Goal: Information Seeking & Learning: Learn about a topic

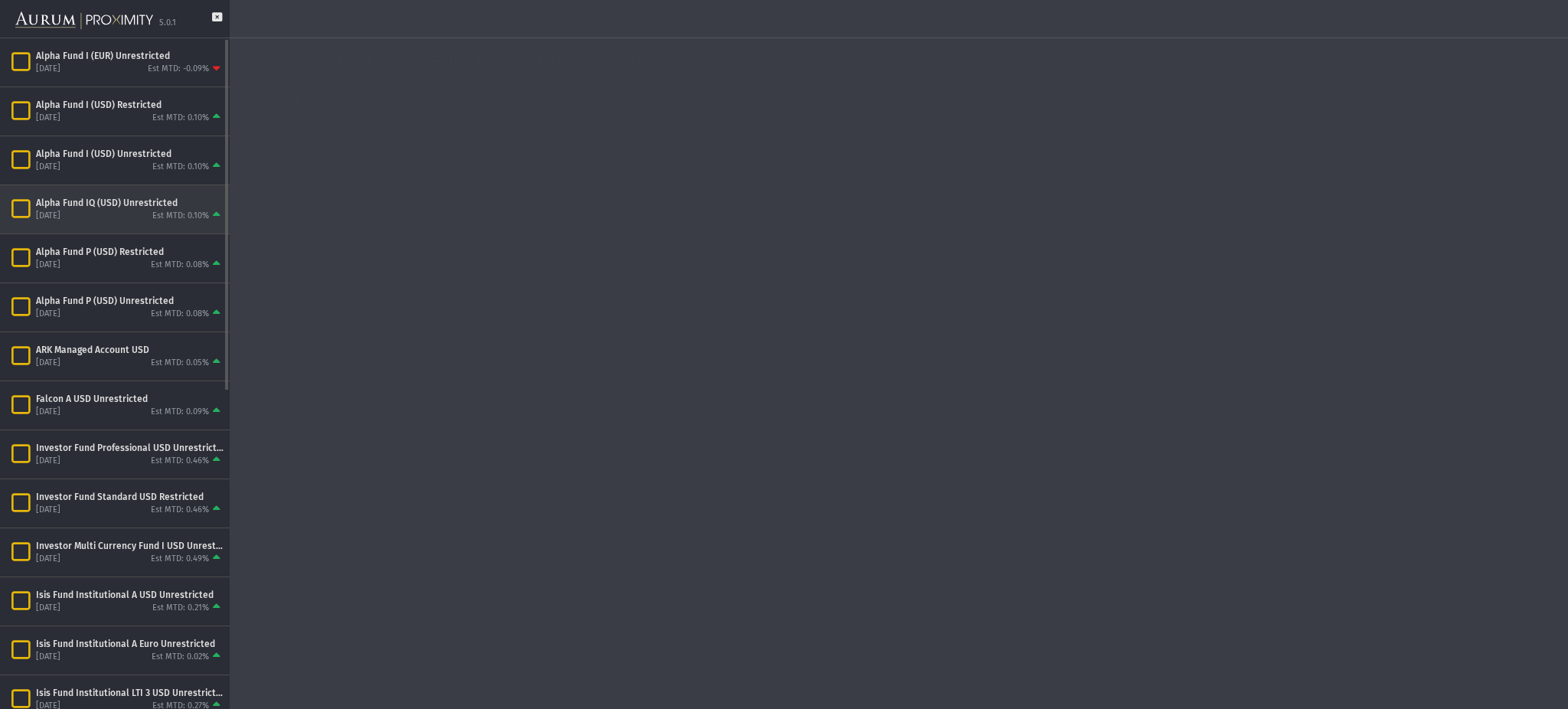
click at [127, 194] on div "Alpha Fund IQ (USD) Unrestricted [DATE] Est MTD: 0.10%" at bounding box center [114, 209] width 230 height 48
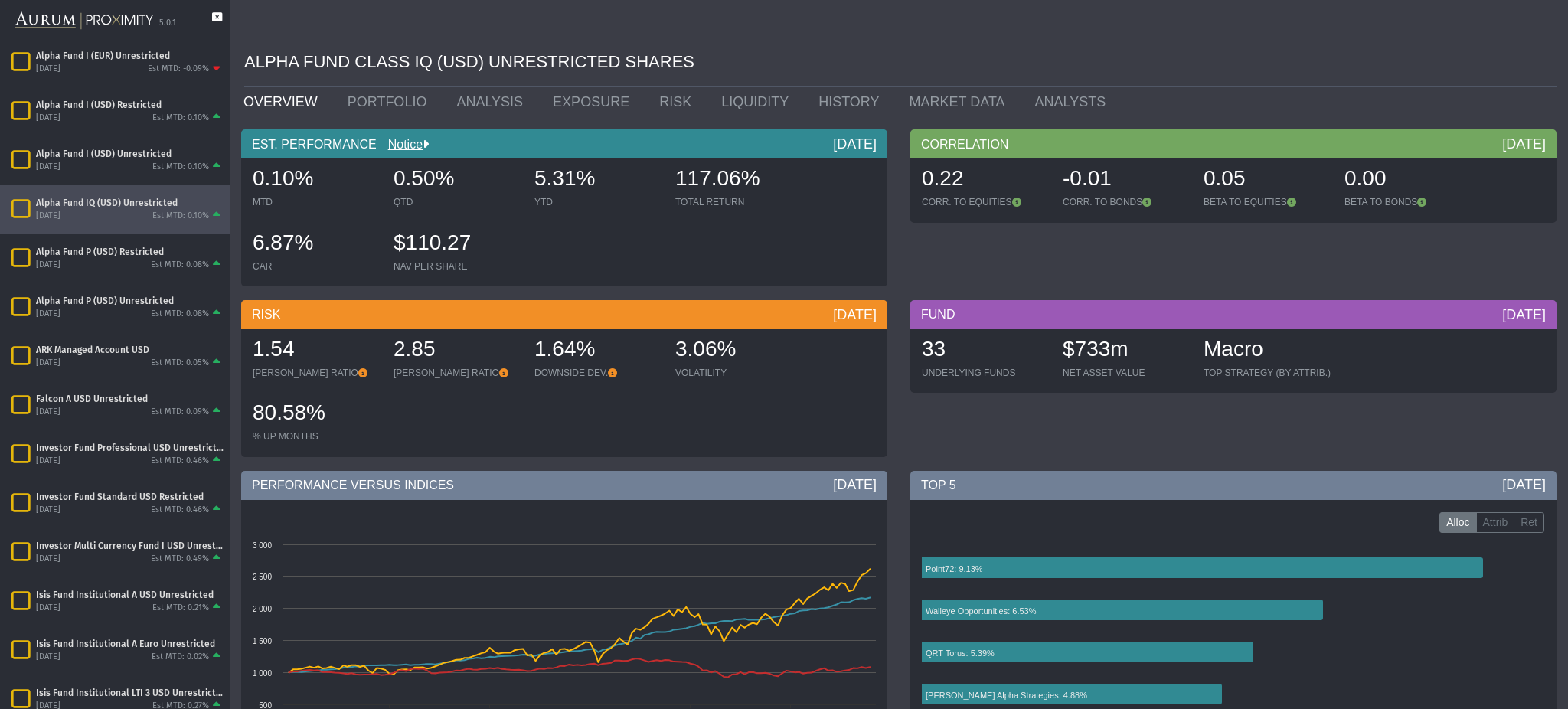
click at [215, 19] on icon at bounding box center [217, 24] width 10 height 25
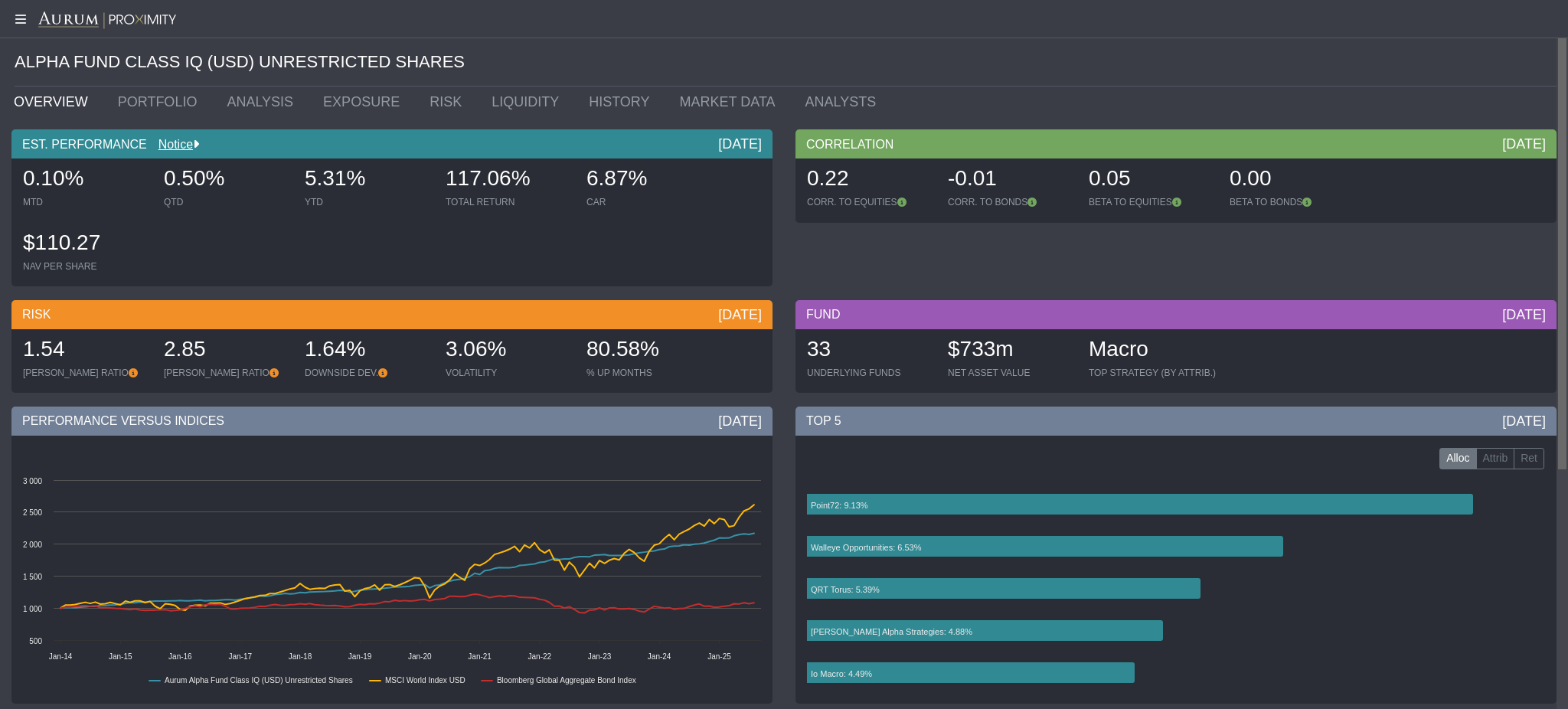
drag, startPoint x: 1566, startPoint y: 156, endPoint x: 1551, endPoint y: 153, distance: 15.3
click at [1551, 153] on body "5.0.1 Pull down to refresh... Release to refresh... Refreshing... Alpha Fund I …" at bounding box center [784, 354] width 1568 height 709
click at [124, 102] on link "PORTFOLIO" at bounding box center [161, 101] width 110 height 31
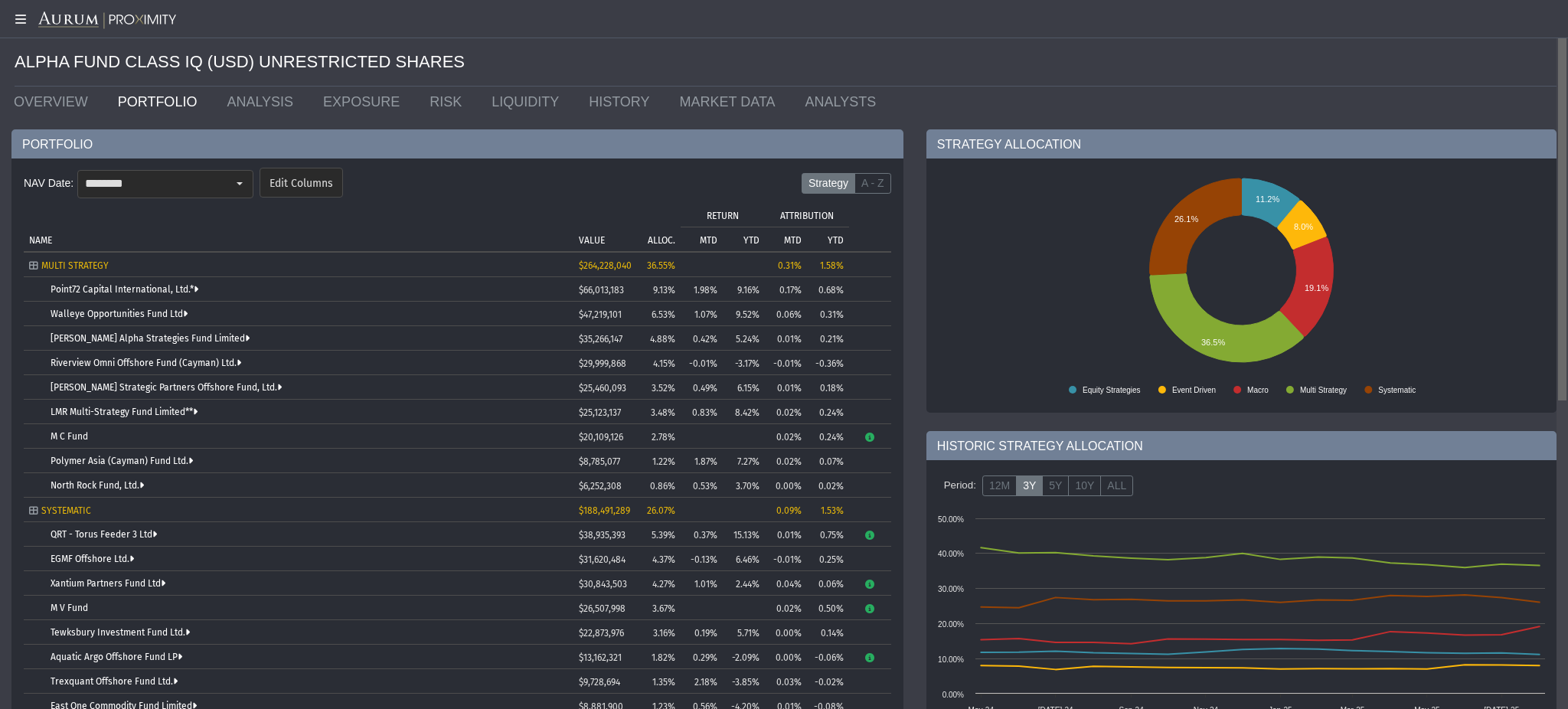
drag, startPoint x: 1566, startPoint y: 127, endPoint x: 1484, endPoint y: 149, distance: 84.9
click at [1484, 149] on body "5.0.1 Pull down to refresh... Release to refresh... Refreshing... Alpha Fund I …" at bounding box center [784, 354] width 1568 height 709
click at [244, 184] on div "Select" at bounding box center [240, 183] width 24 height 24
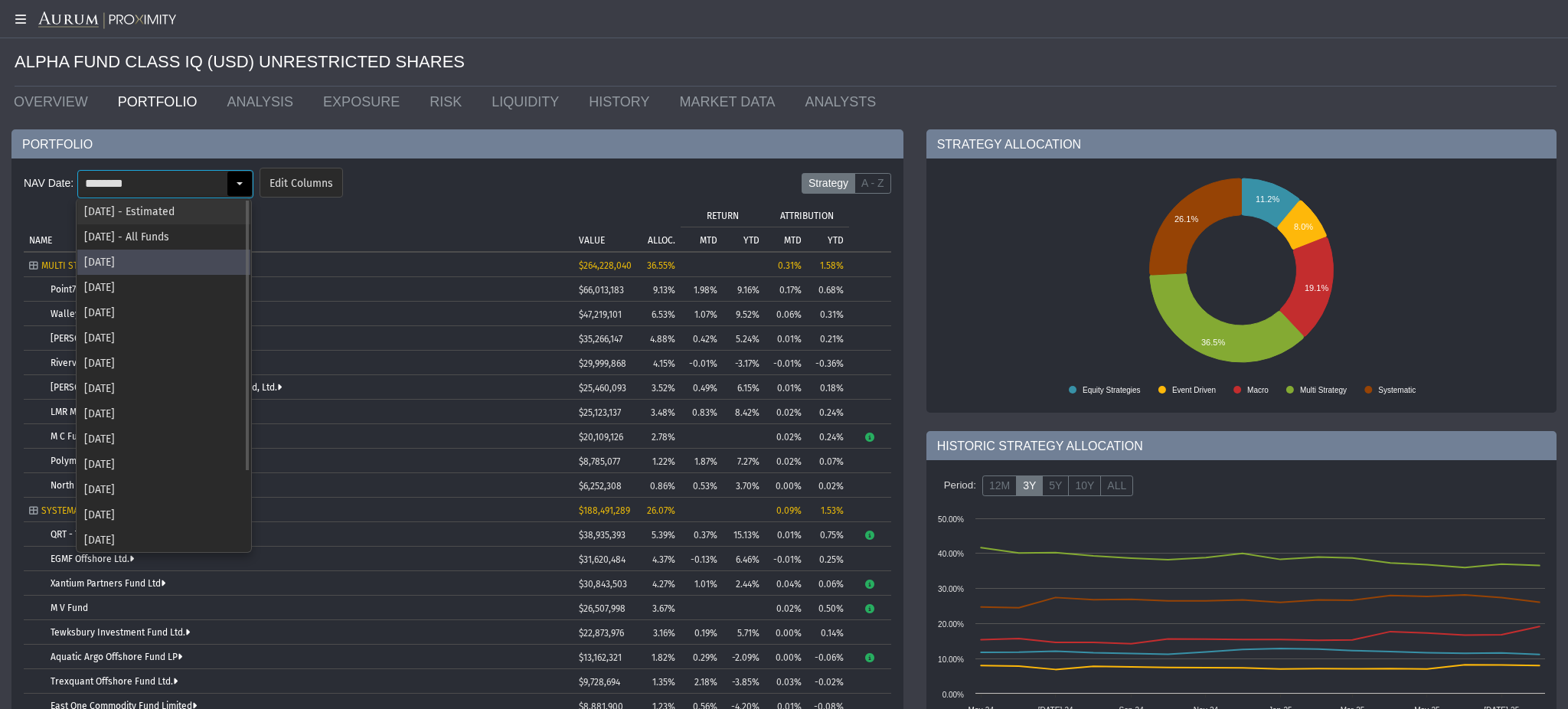
click at [190, 209] on div "[DATE] - Estimated" at bounding box center [164, 211] width 173 height 25
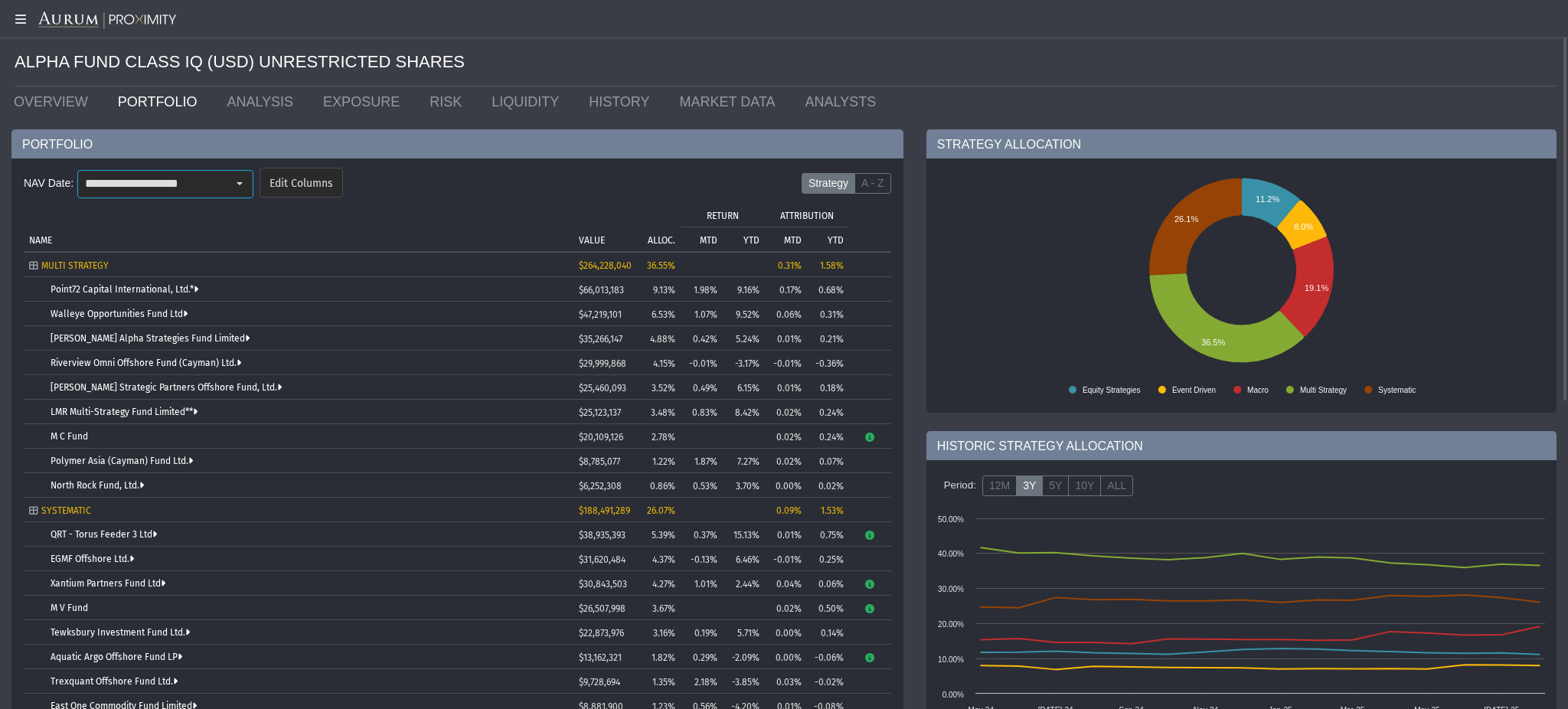
type input "**********"
drag, startPoint x: 863, startPoint y: 291, endPoint x: 877, endPoint y: 292, distance: 14.0
click at [877, 292] on span "18/09" at bounding box center [874, 290] width 24 height 11
click at [156, 292] on link "Point72 Capital International, Ltd.*" at bounding box center [124, 289] width 148 height 11
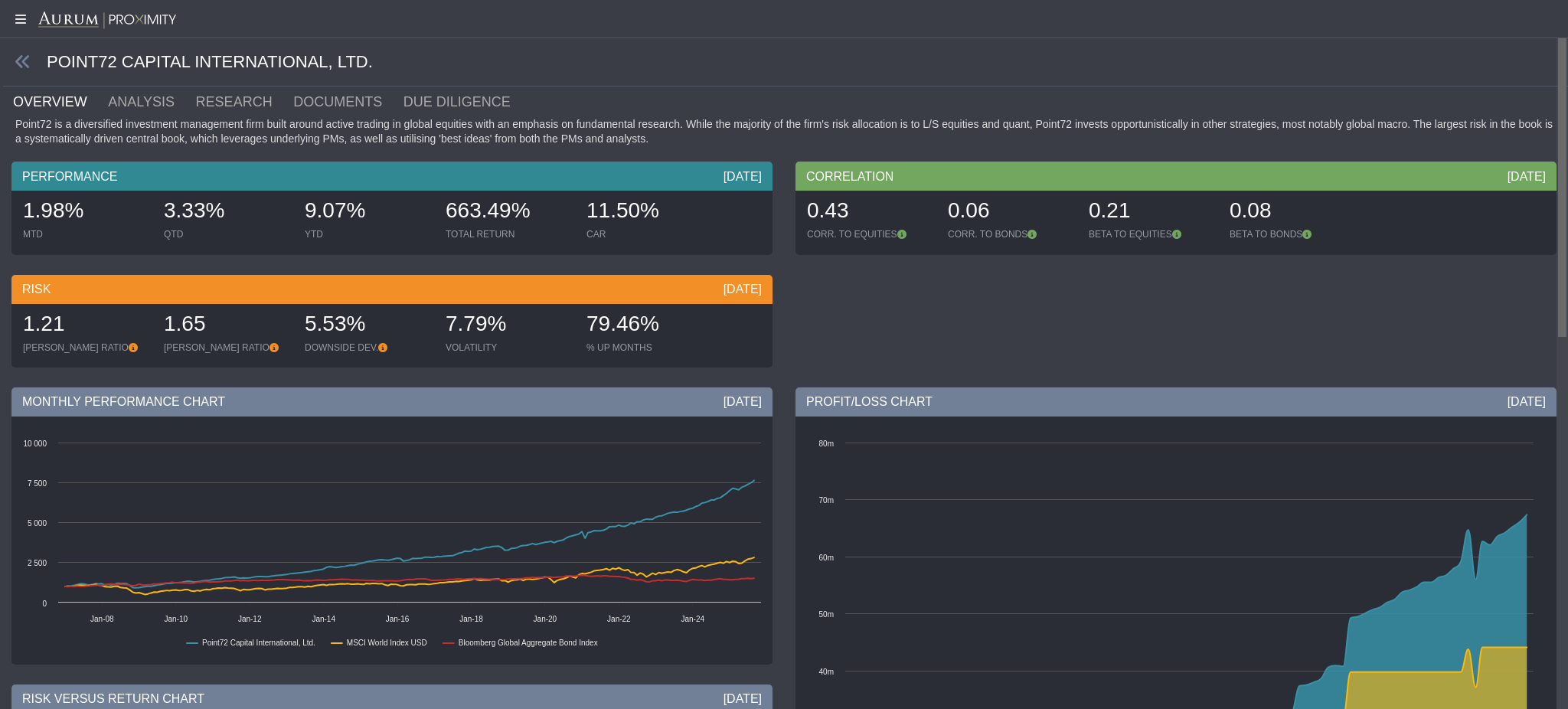
drag, startPoint x: 1563, startPoint y: 158, endPoint x: 1521, endPoint y: 180, distance: 47.4
click at [1521, 180] on body "5.0.1 Pull down to refresh... Release to refresh... Refreshing... Alpha Fund I …" at bounding box center [784, 354] width 1568 height 709
click at [194, 106] on link "RESEARCH" at bounding box center [243, 101] width 98 height 31
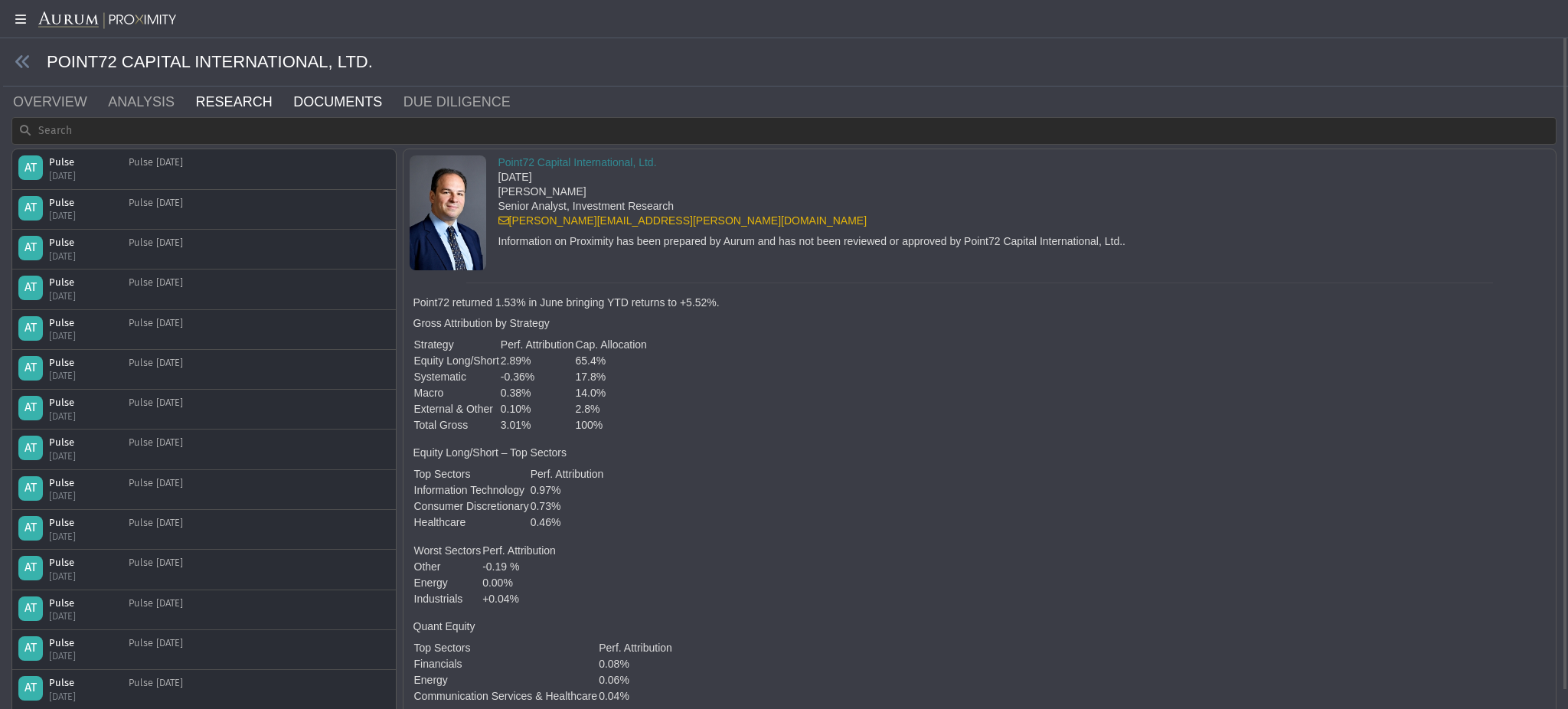
click at [295, 101] on link "DOCUMENTS" at bounding box center [347, 101] width 111 height 31
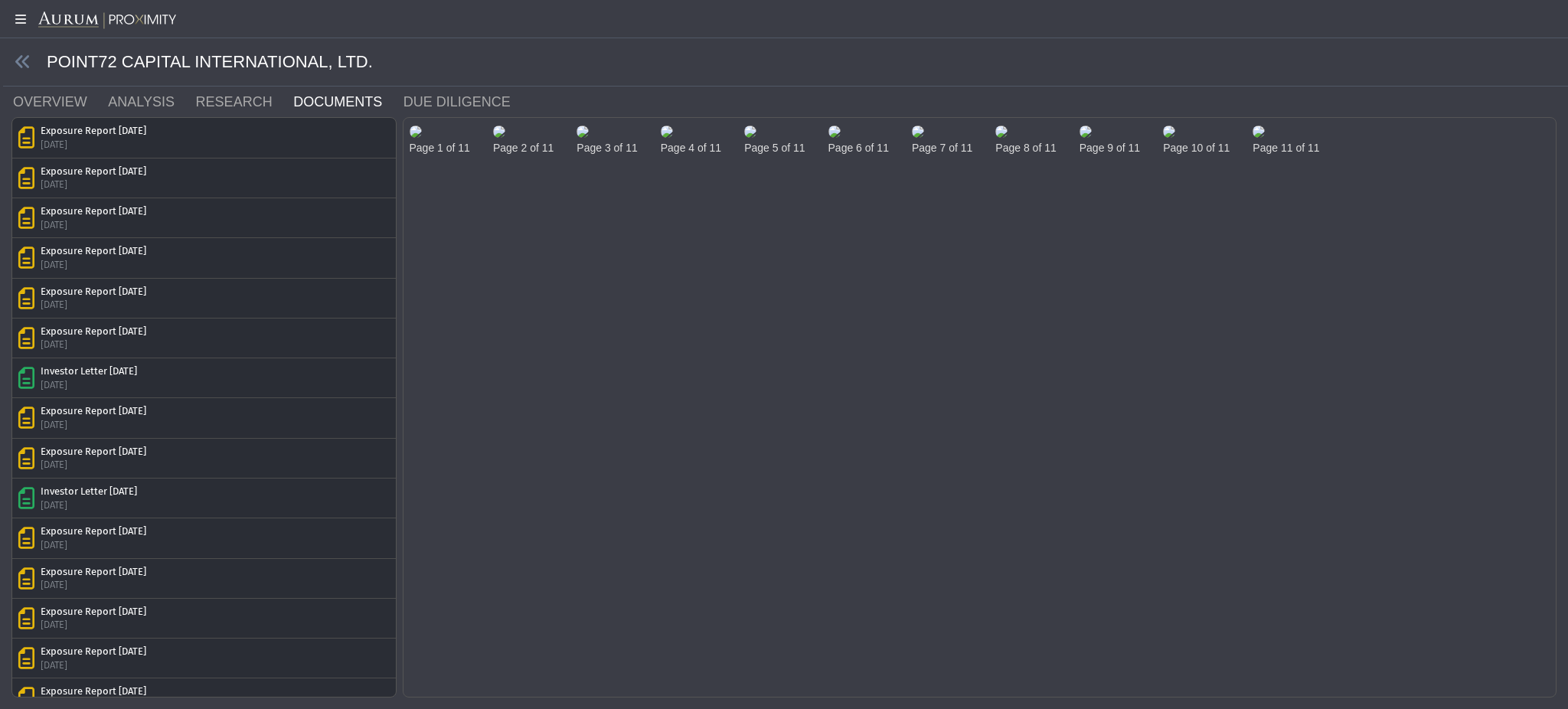
click at [422, 138] on img at bounding box center [415, 131] width 12 height 12
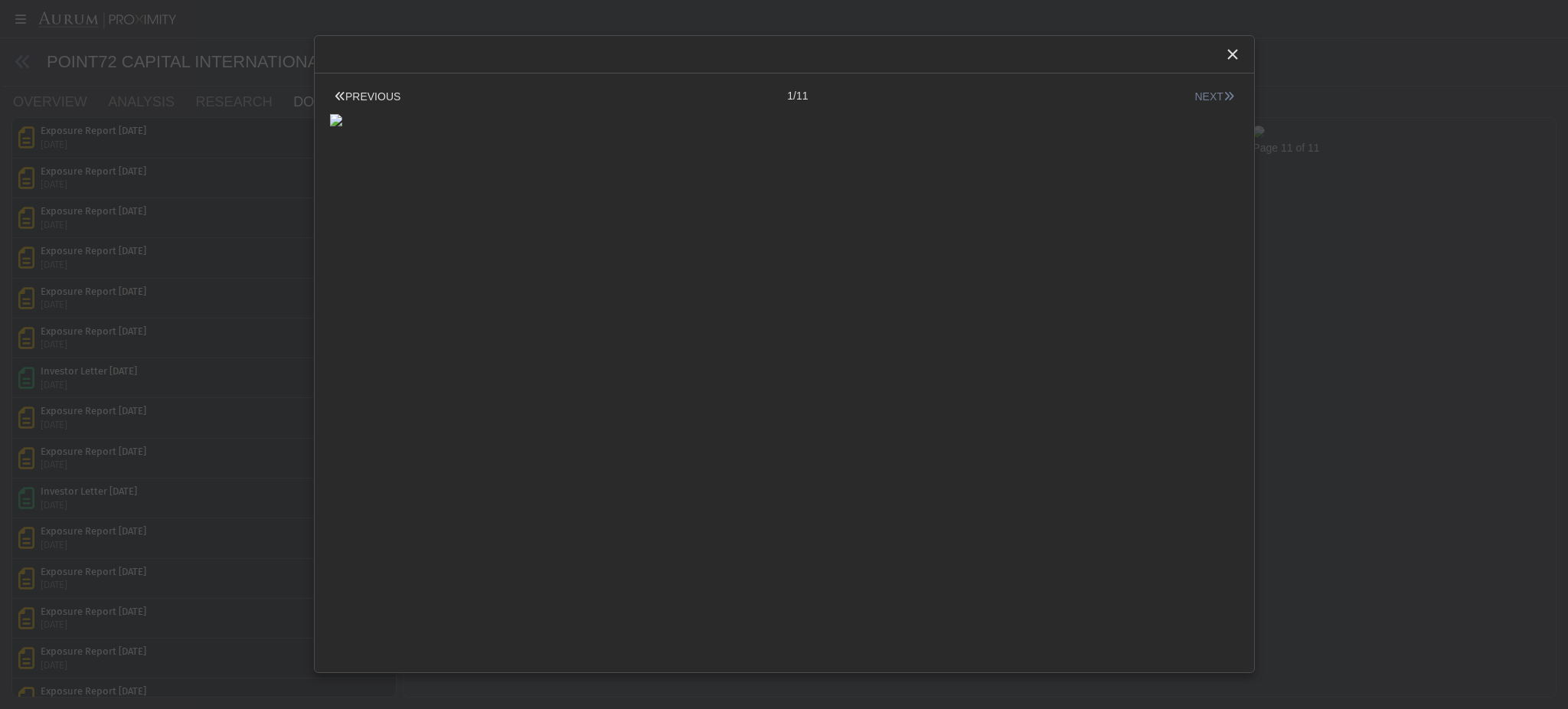
click at [1194, 100] on button "NEXT" at bounding box center [1214, 96] width 48 height 16
click at [1231, 53] on icon "Close" at bounding box center [1232, 54] width 14 height 14
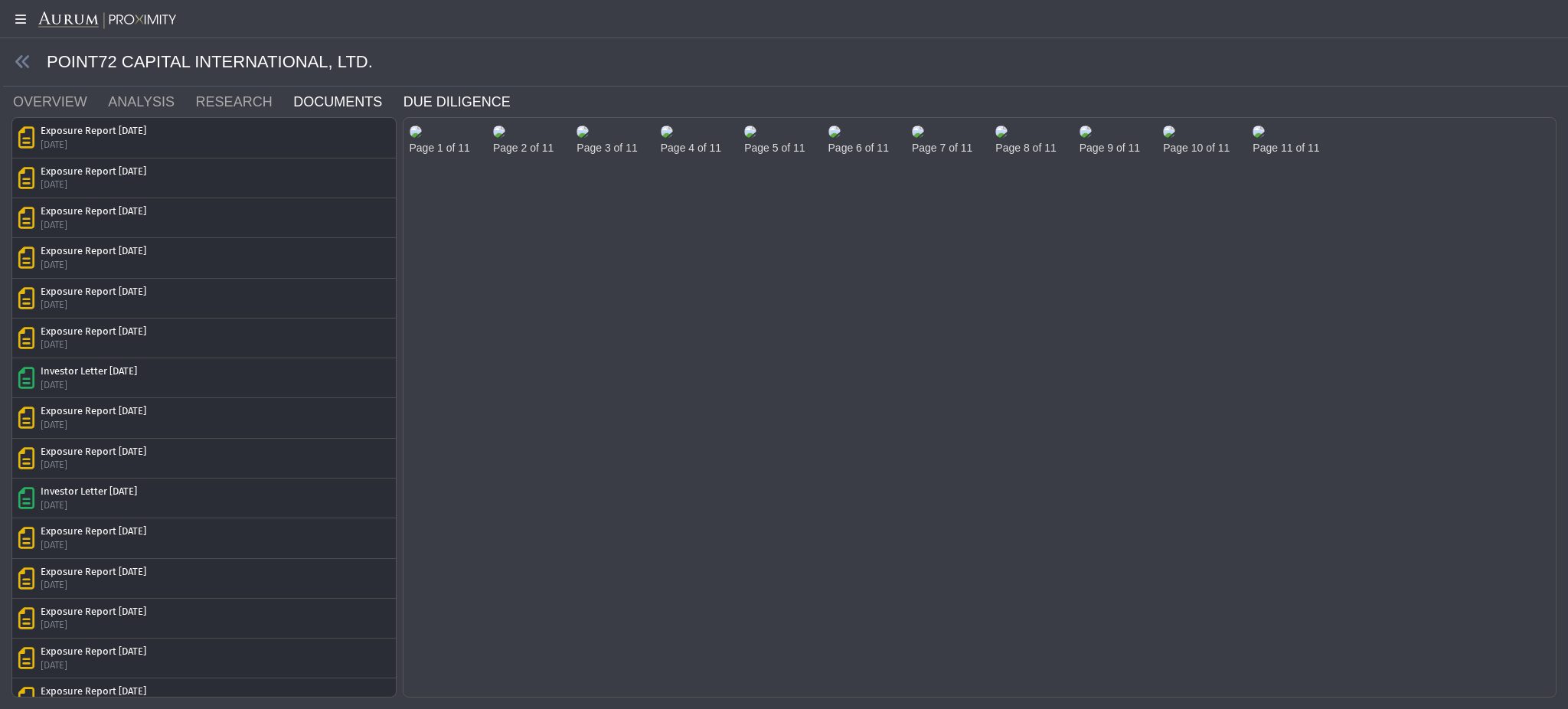
click at [457, 91] on link "DUE DILIGENCE" at bounding box center [466, 101] width 128 height 31
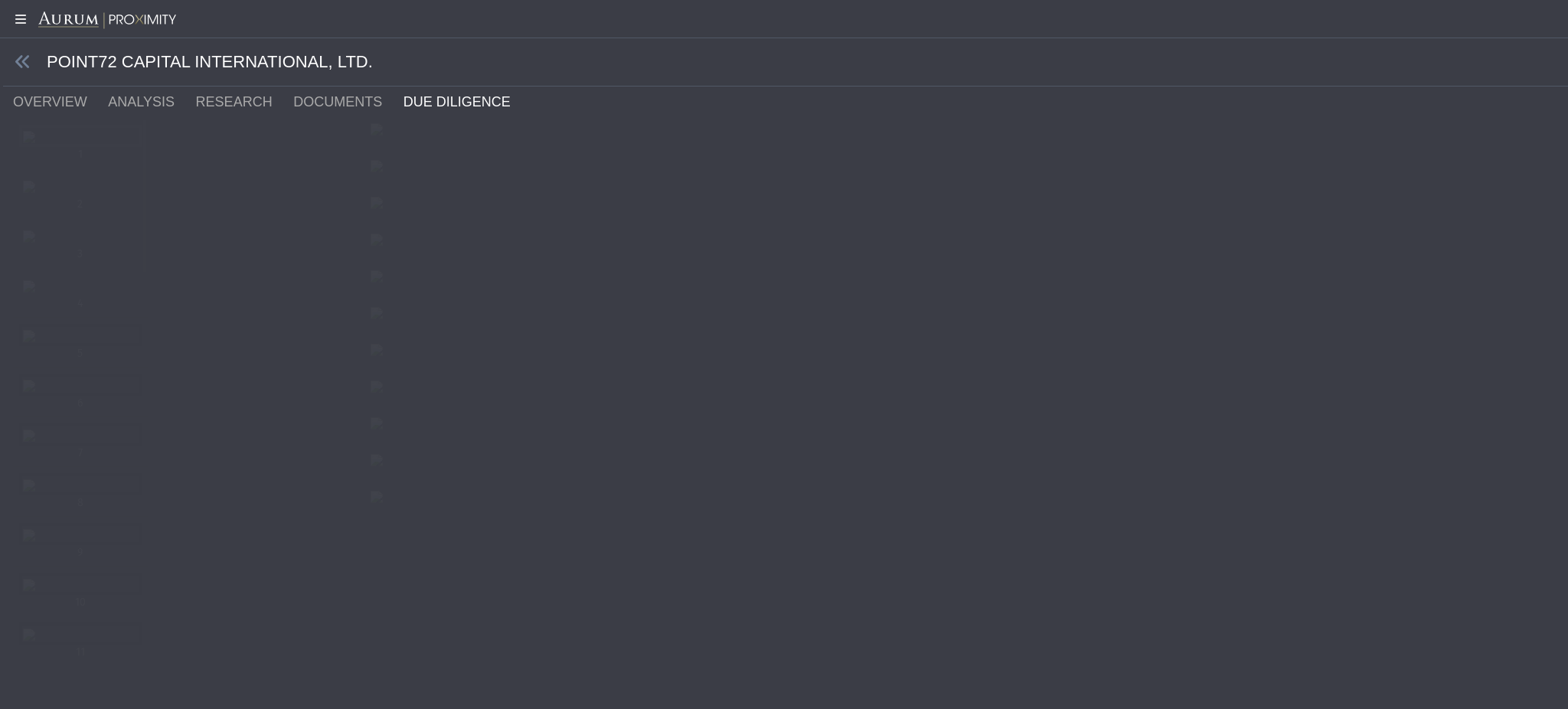
click at [88, 162] on div "1" at bounding box center [81, 154] width 123 height 15
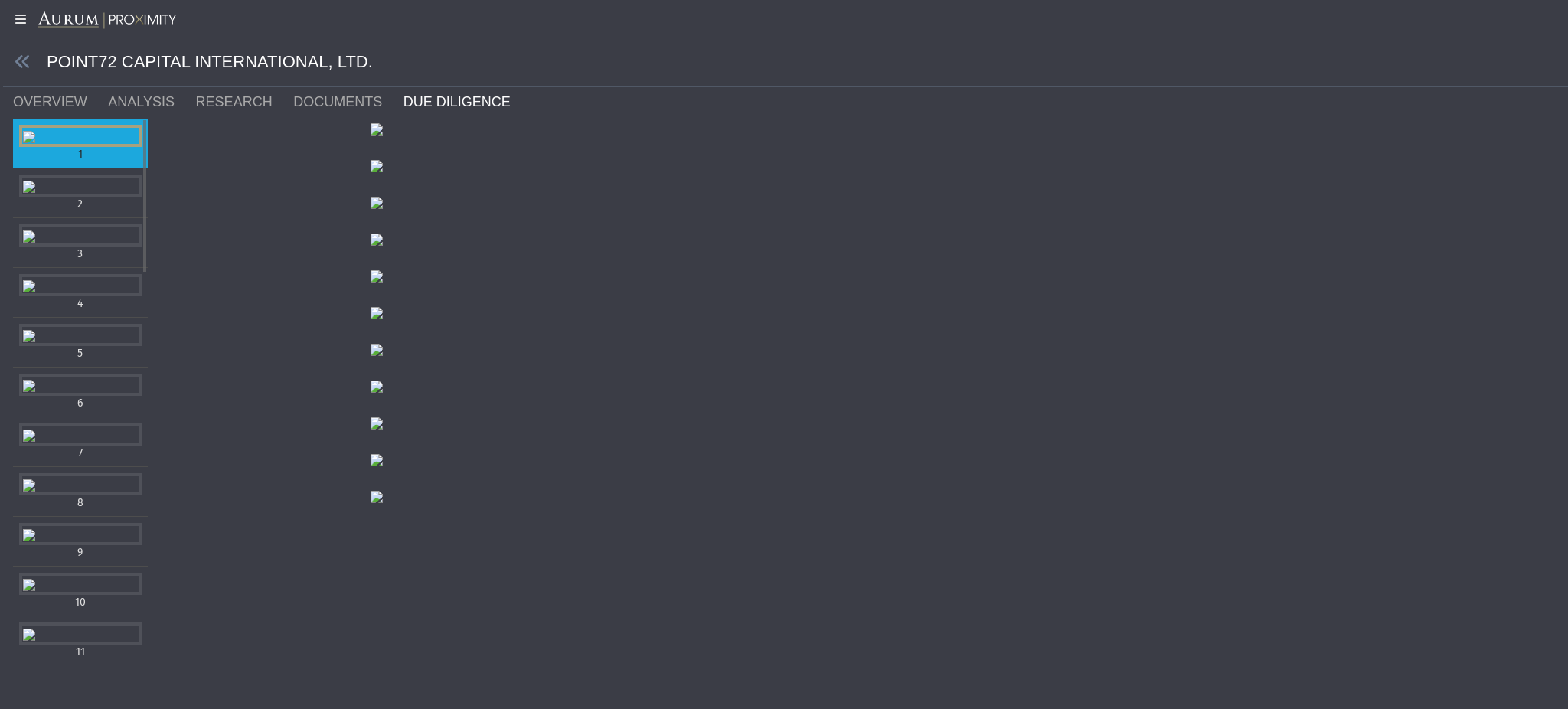
click at [84, 197] on div "Items" at bounding box center [81, 186] width 123 height 22
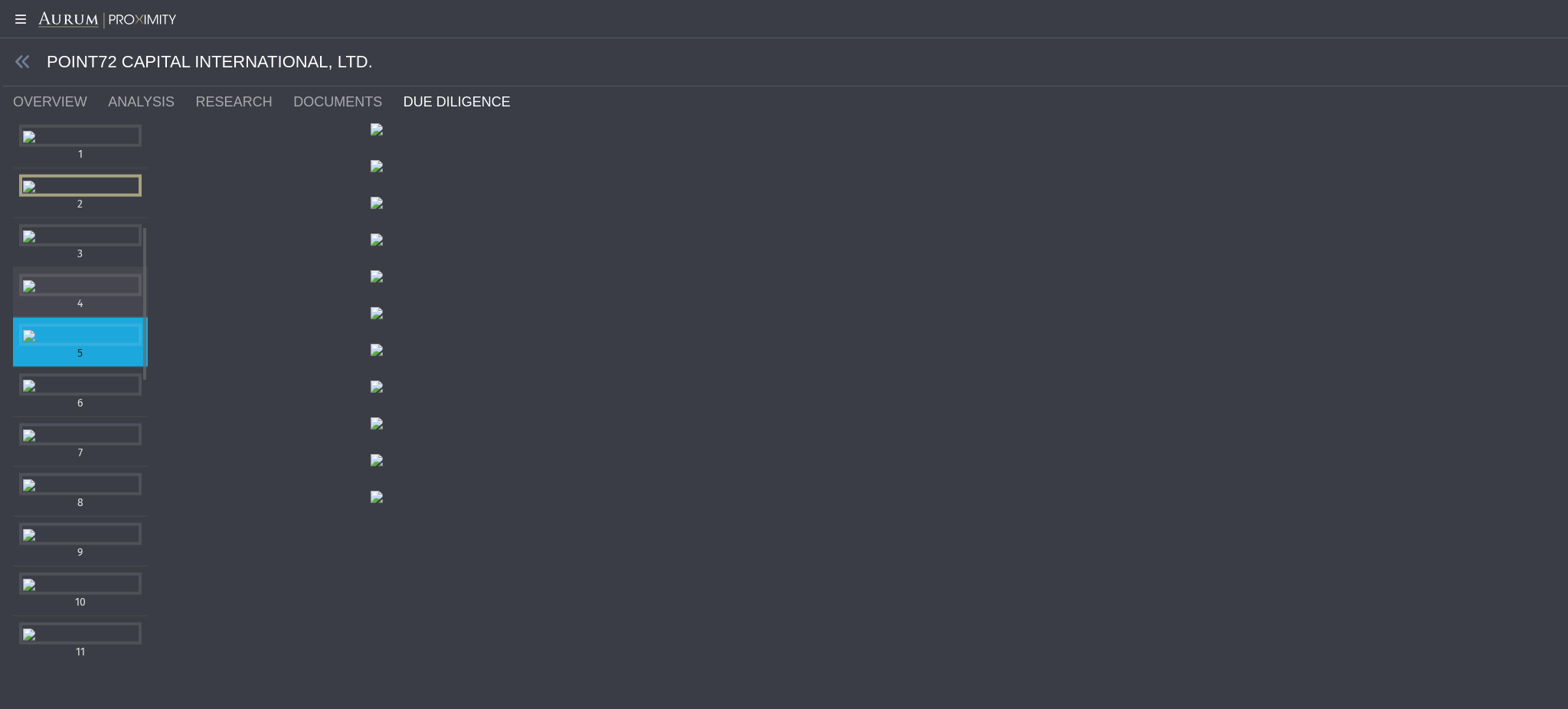
scroll to position [796, 0]
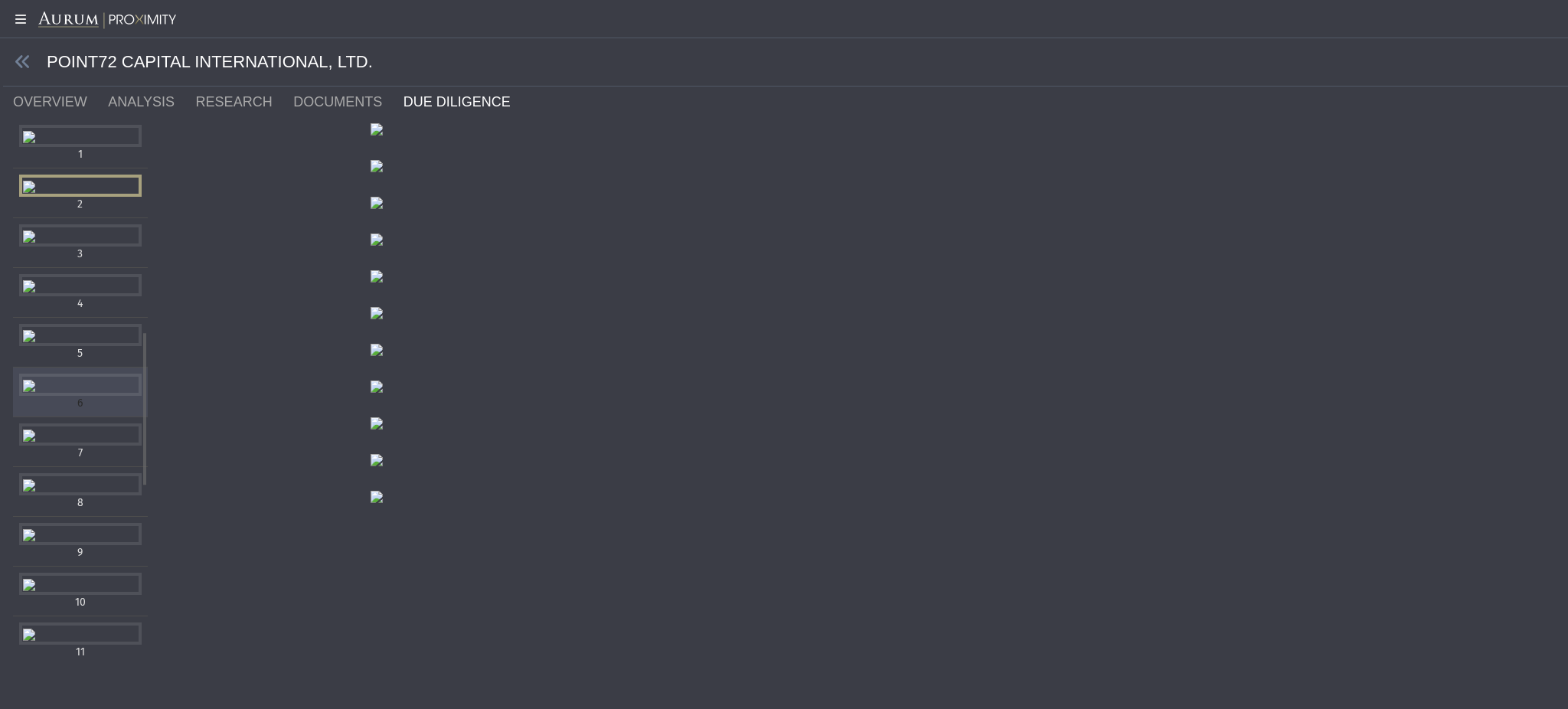
click at [84, 374] on div "Items" at bounding box center [81, 385] width 123 height 22
click at [102, 446] on div "Items" at bounding box center [81, 435] width 123 height 22
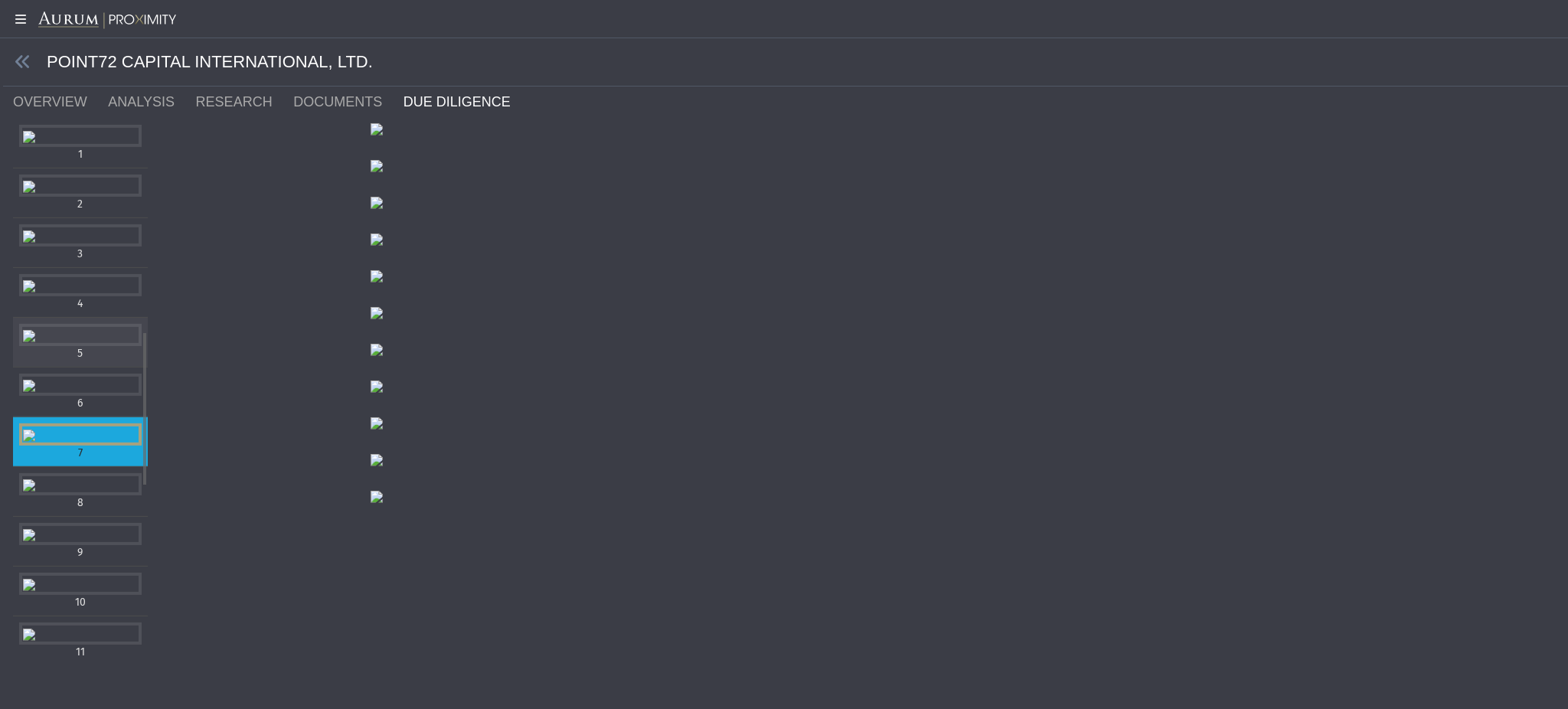
click at [58, 324] on div "Items" at bounding box center [81, 335] width 123 height 22
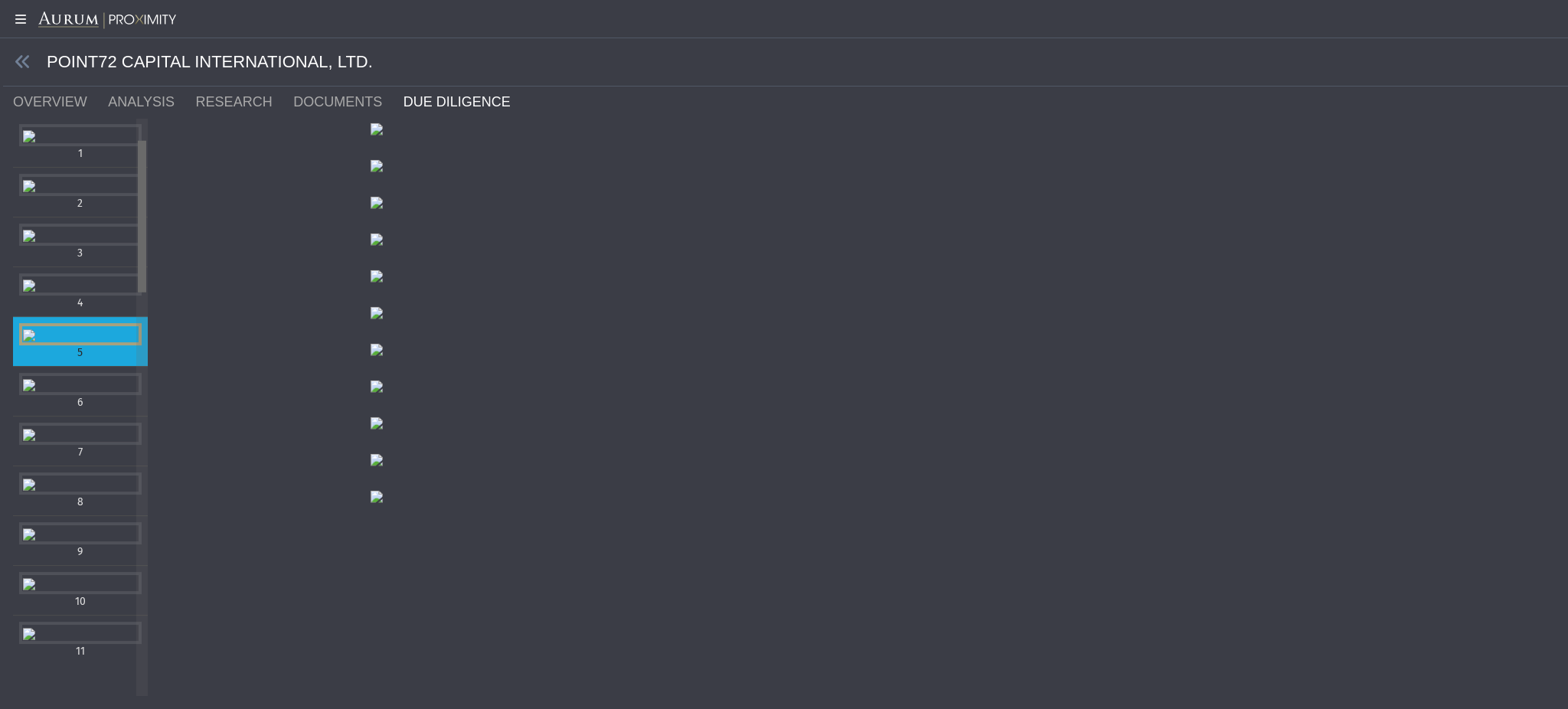
scroll to position [0, 0]
drag, startPoint x: 141, startPoint y: 360, endPoint x: 141, endPoint y: 115, distance: 245.0
click at [141, 115] on body "5.0.1 Pull down to refresh... Release to refresh... Refreshing... Alpha Fund I …" at bounding box center [784, 354] width 1568 height 709
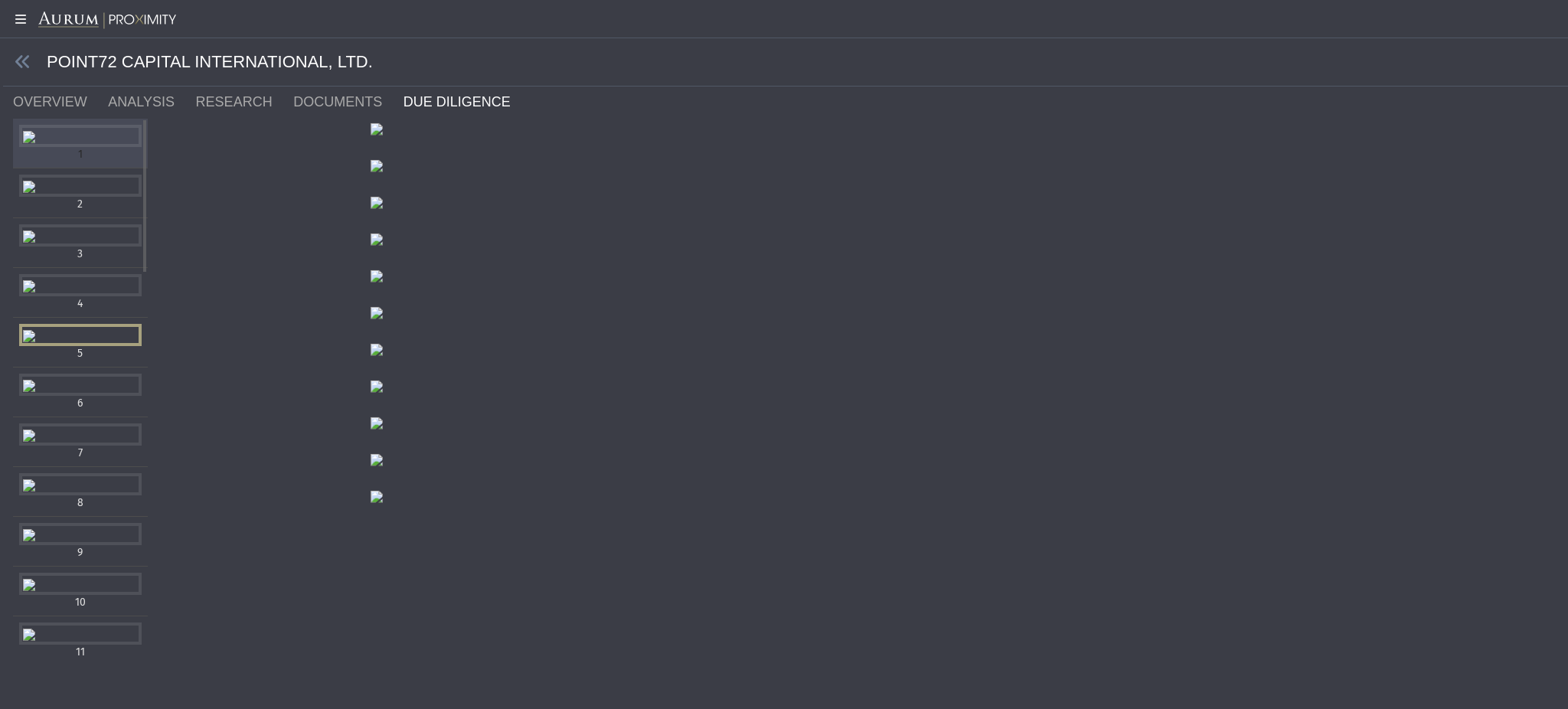
click at [93, 147] on div "Items" at bounding box center [81, 136] width 123 height 22
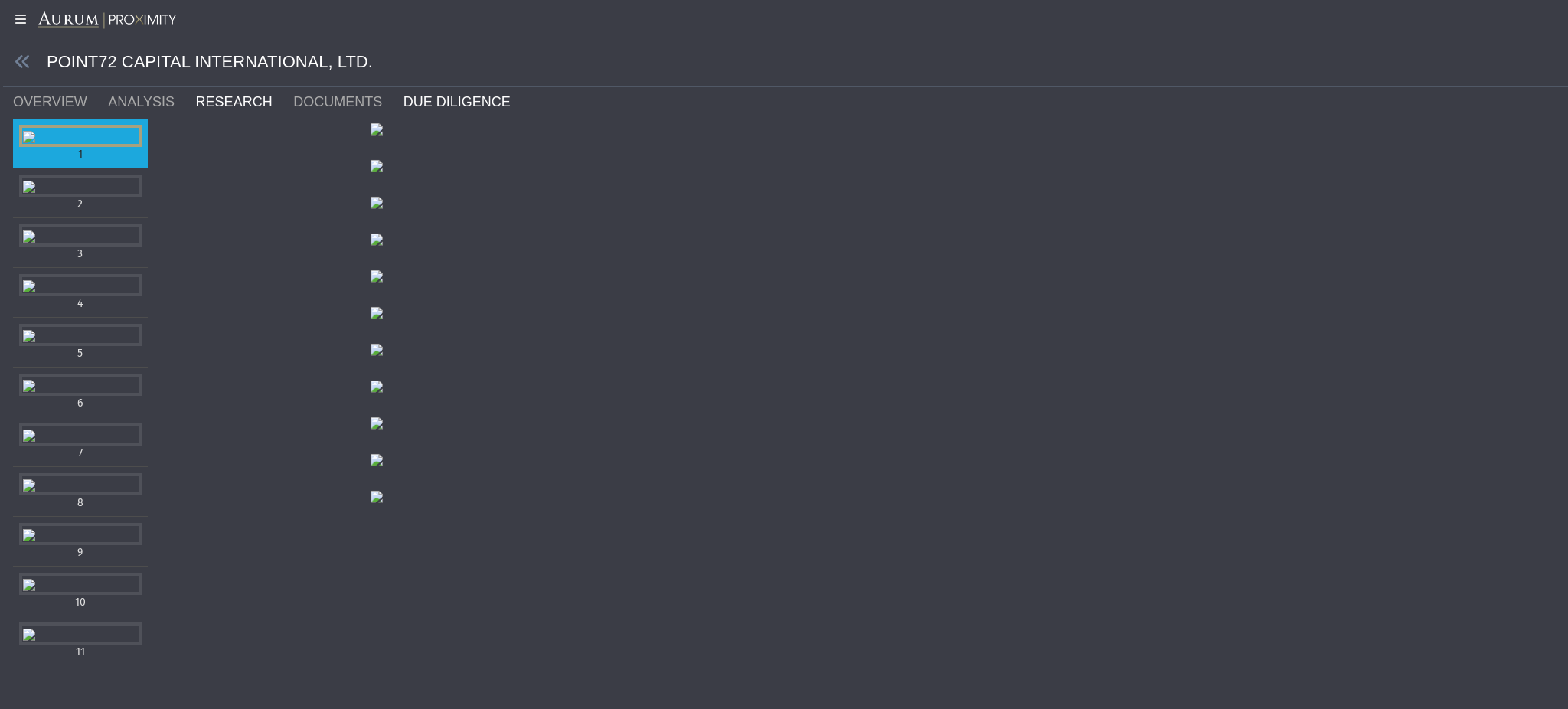
click at [241, 101] on link "RESEARCH" at bounding box center [243, 101] width 98 height 31
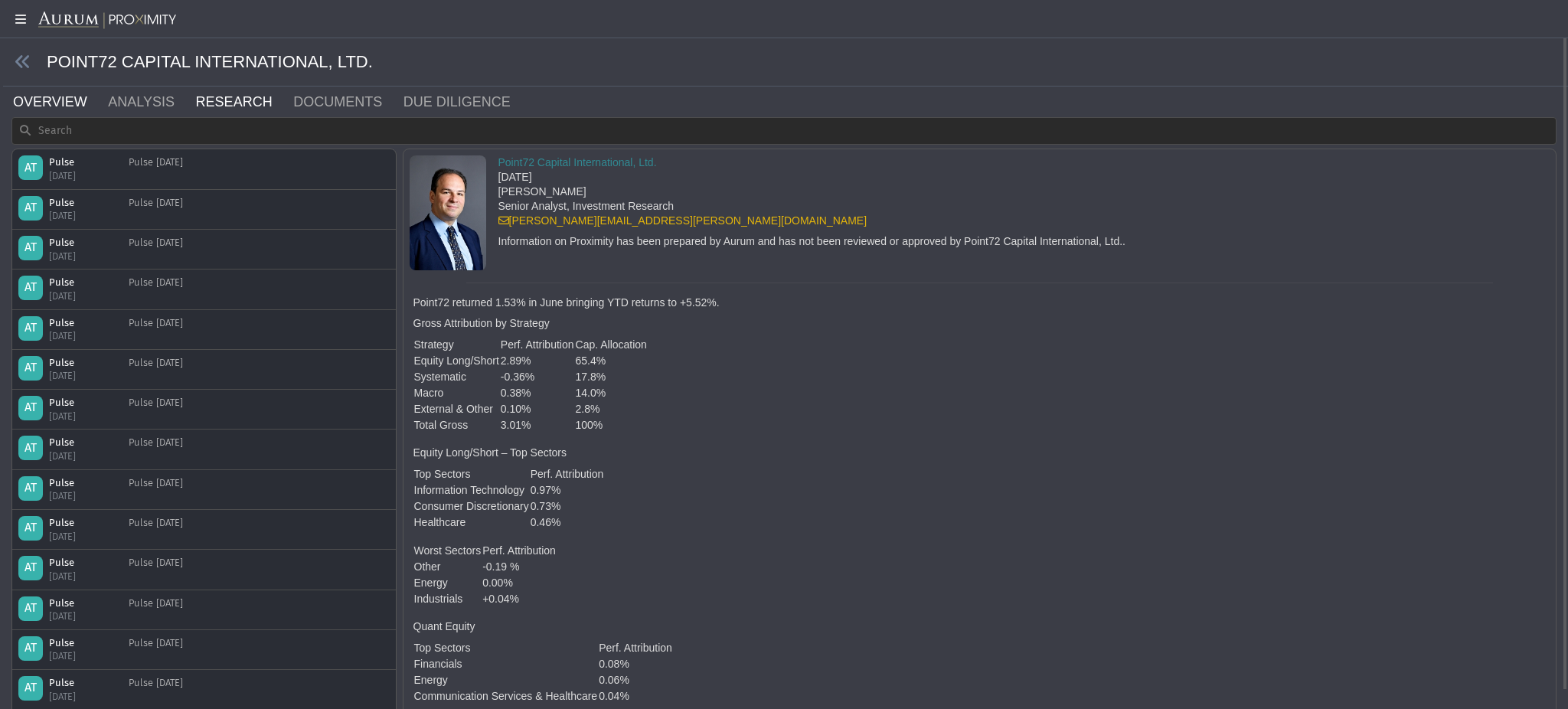
click at [67, 102] on link "OVERVIEW" at bounding box center [59, 101] width 95 height 31
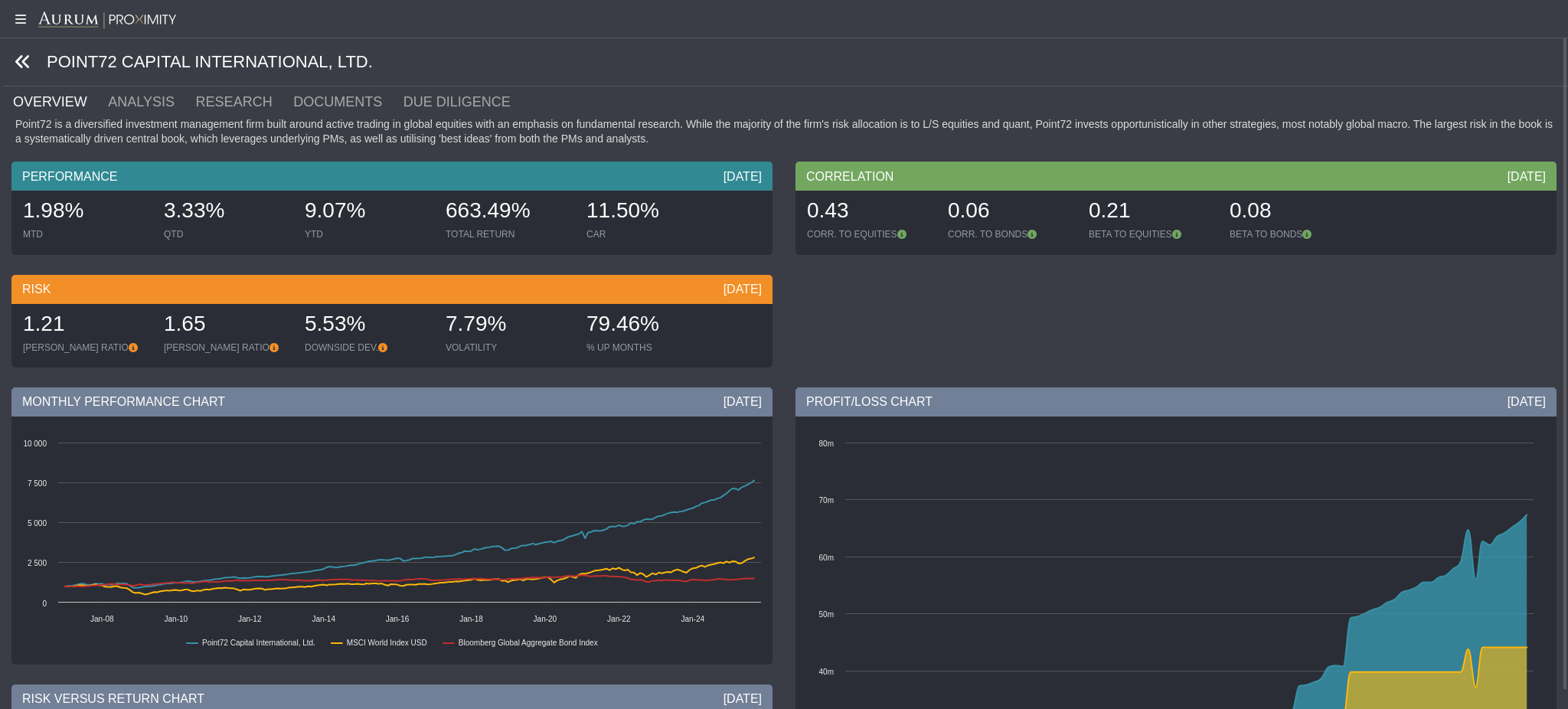
click at [24, 65] on icon at bounding box center [23, 62] width 17 height 17
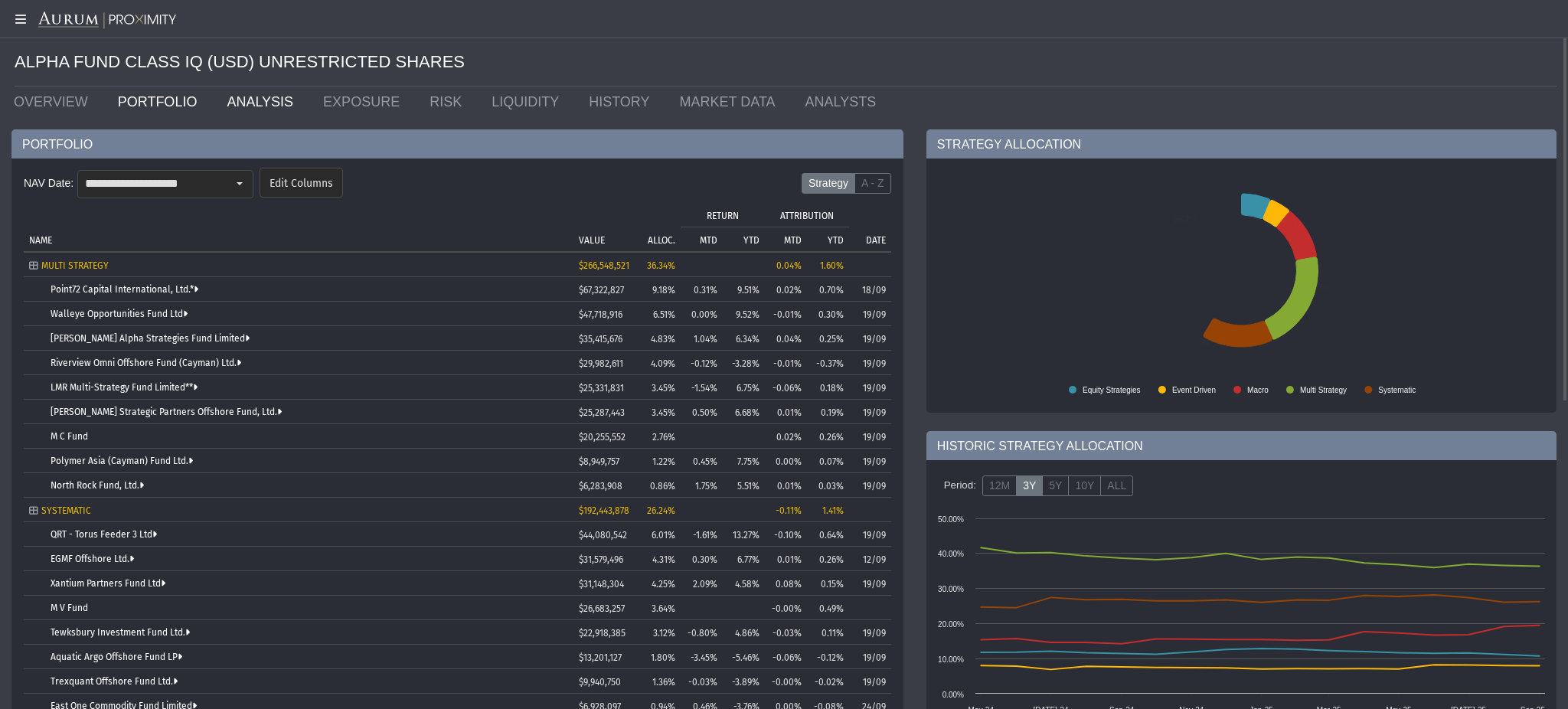
click at [233, 101] on link "ANALYSIS" at bounding box center [263, 101] width 97 height 31
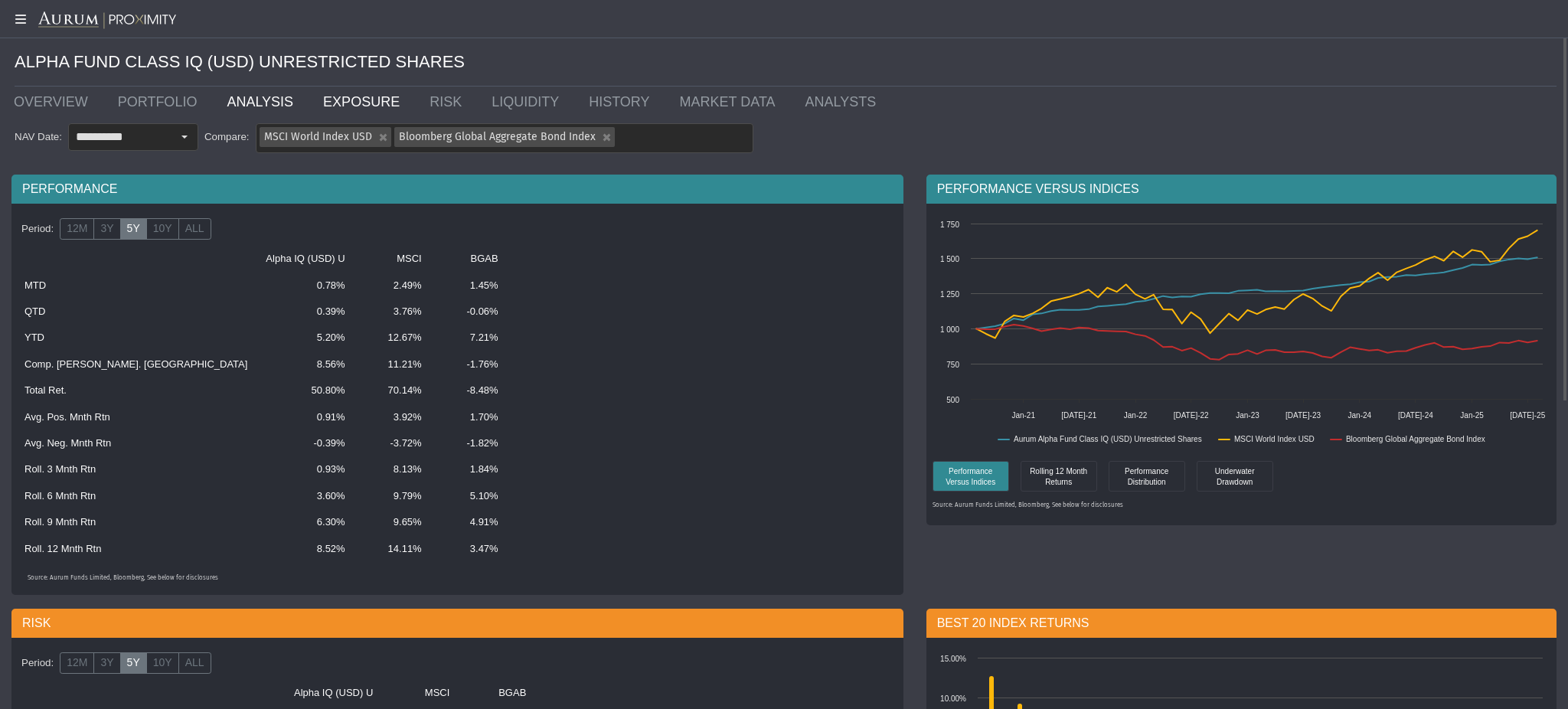
click at [346, 99] on link "EXPOSURE" at bounding box center [365, 101] width 106 height 31
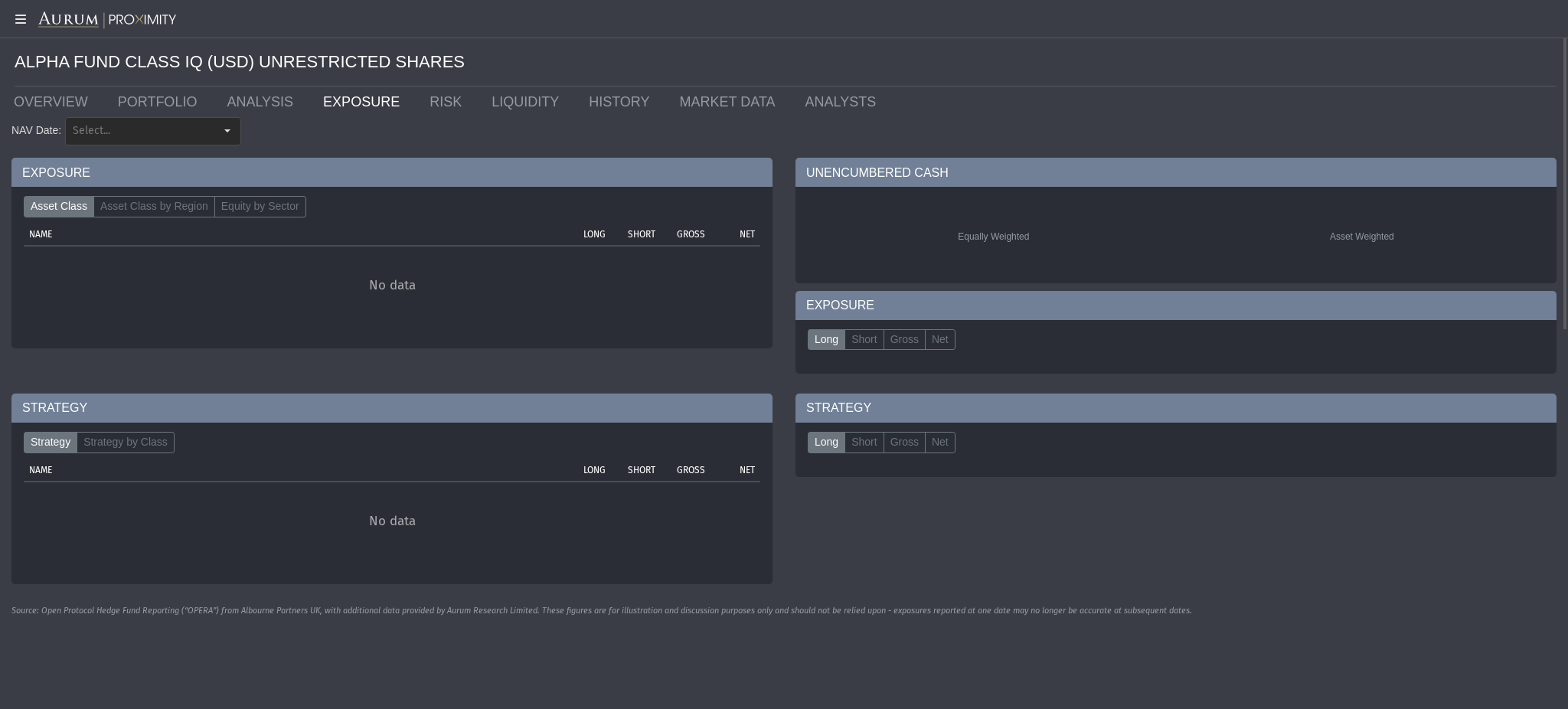
type input "********"
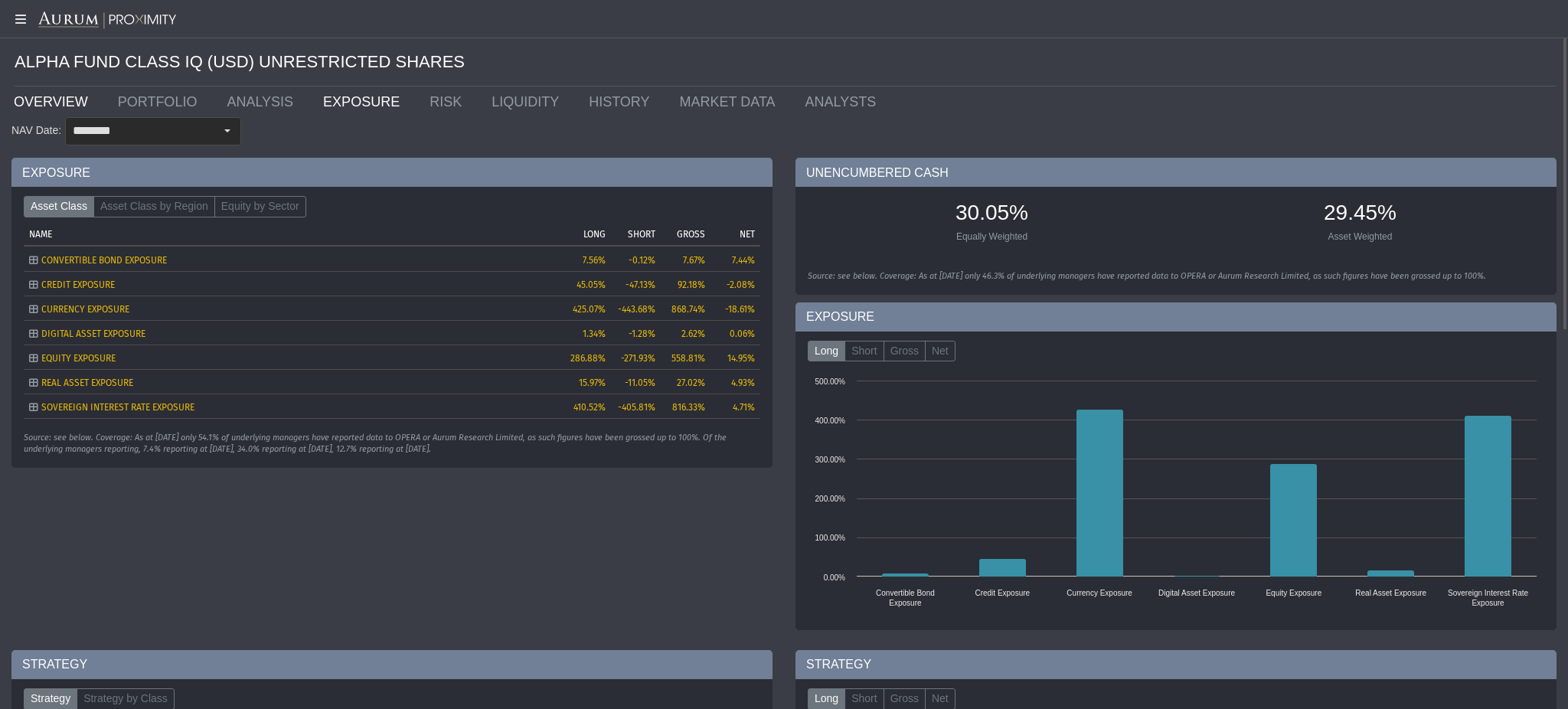
click at [67, 93] on link "OVERVIEW" at bounding box center [54, 101] width 104 height 31
